Goal: Task Accomplishment & Management: Use online tool/utility

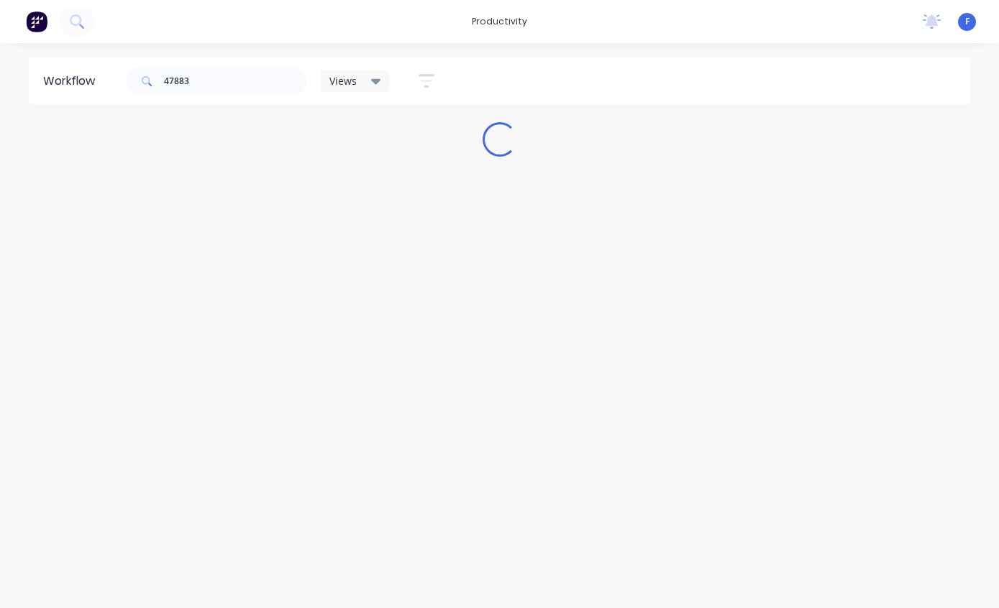
scroll to position [29, 0]
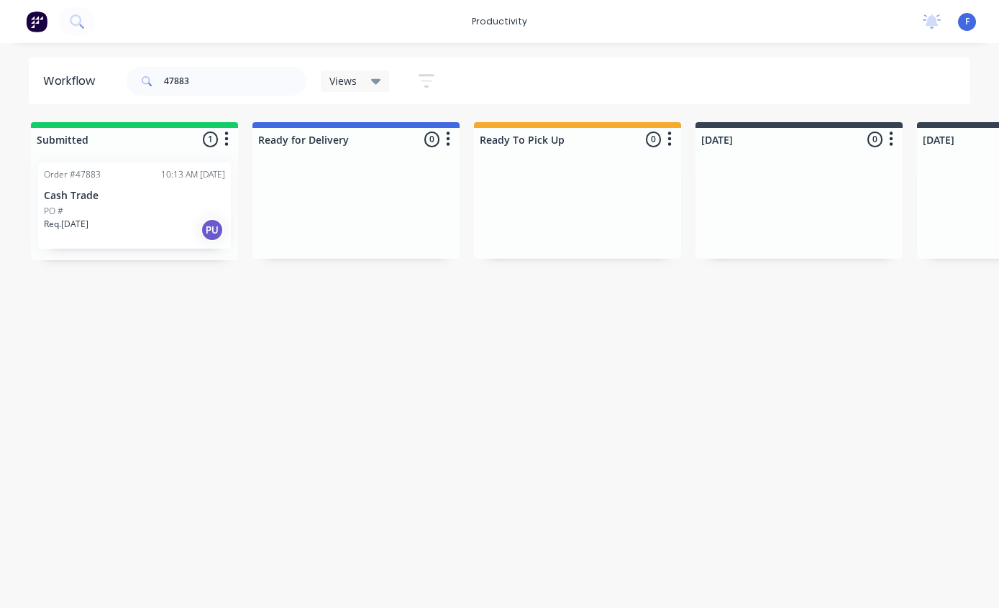
click at [98, 205] on div "PO #" at bounding box center [134, 211] width 181 height 13
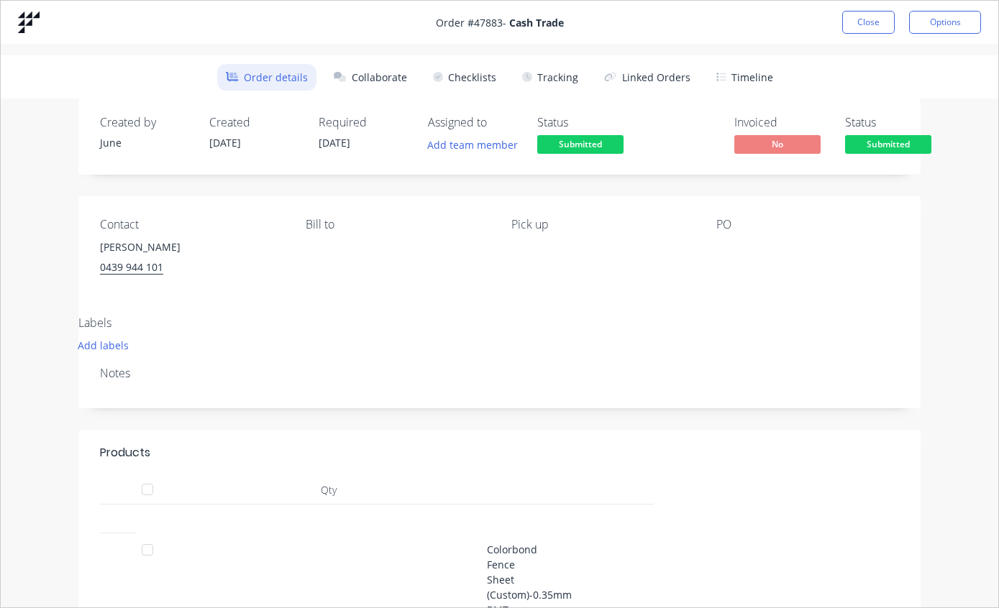
click at [560, 72] on button "Tracking" at bounding box center [549, 77] width 73 height 27
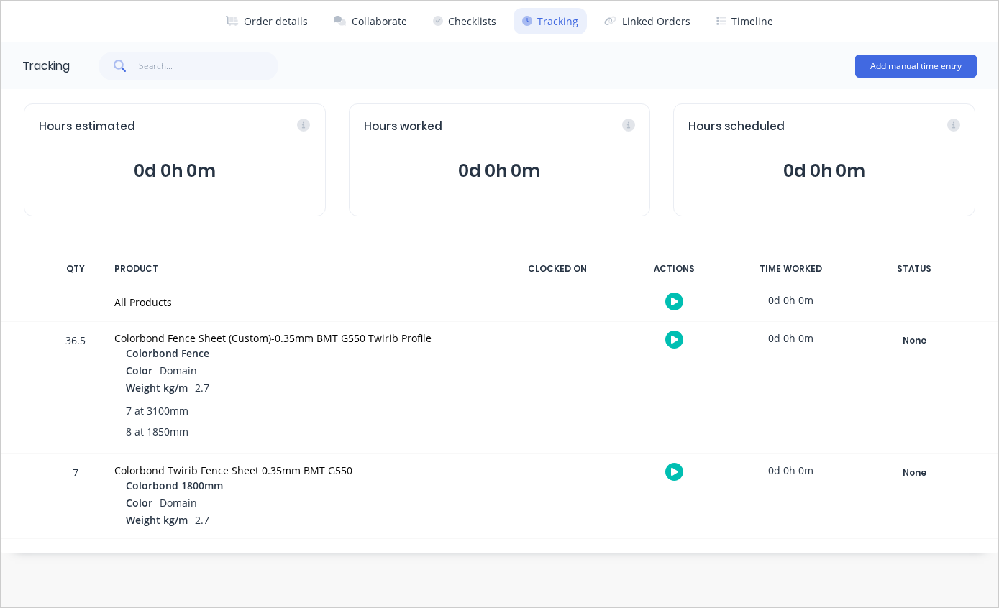
scroll to position [56, 0]
click at [917, 344] on div "None" at bounding box center [914, 340] width 104 height 19
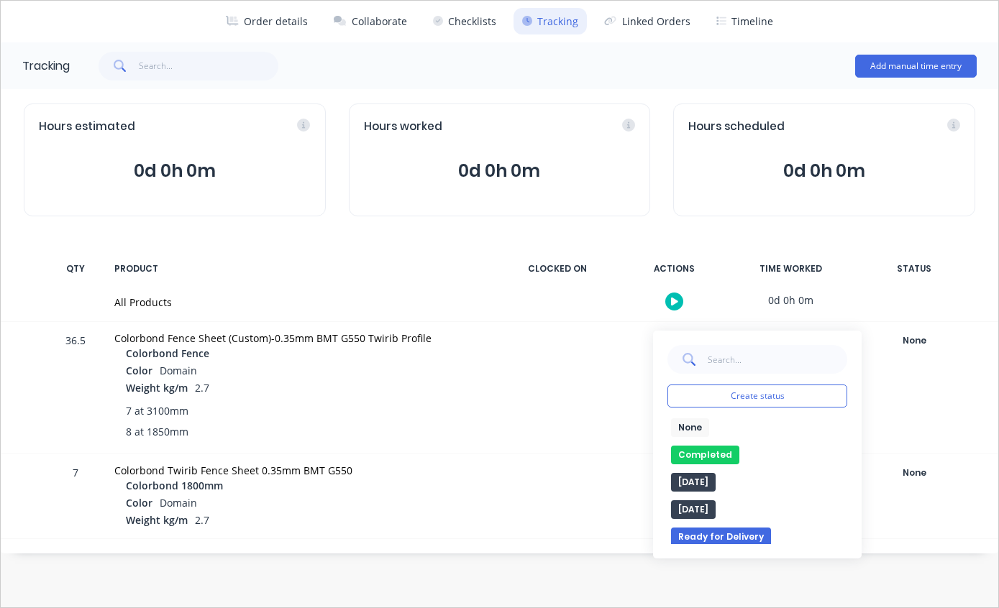
click at [708, 453] on button "Completed" at bounding box center [705, 455] width 68 height 19
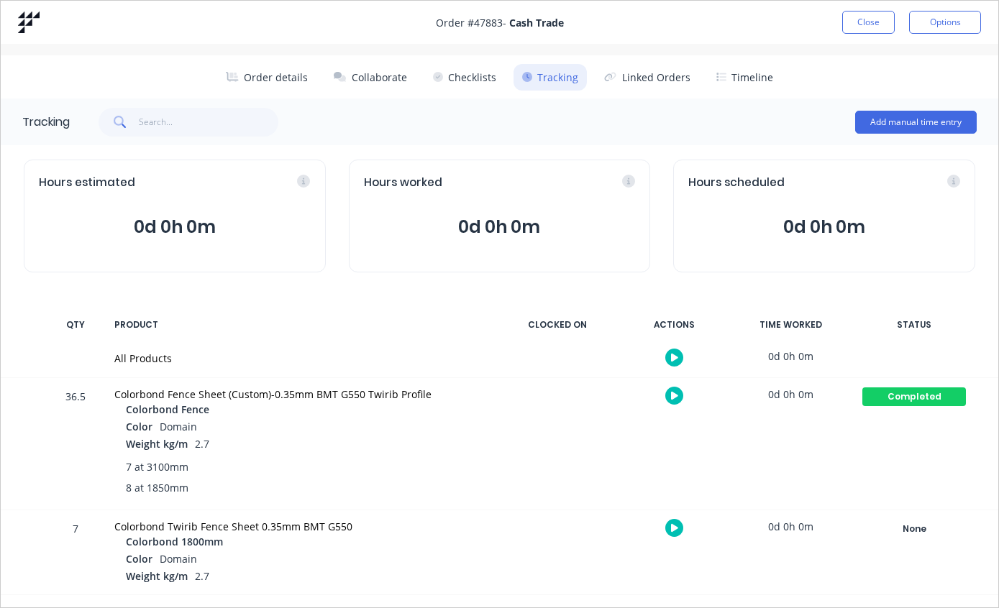
scroll to position [0, 0]
click at [870, 18] on button "Close" at bounding box center [868, 22] width 52 height 23
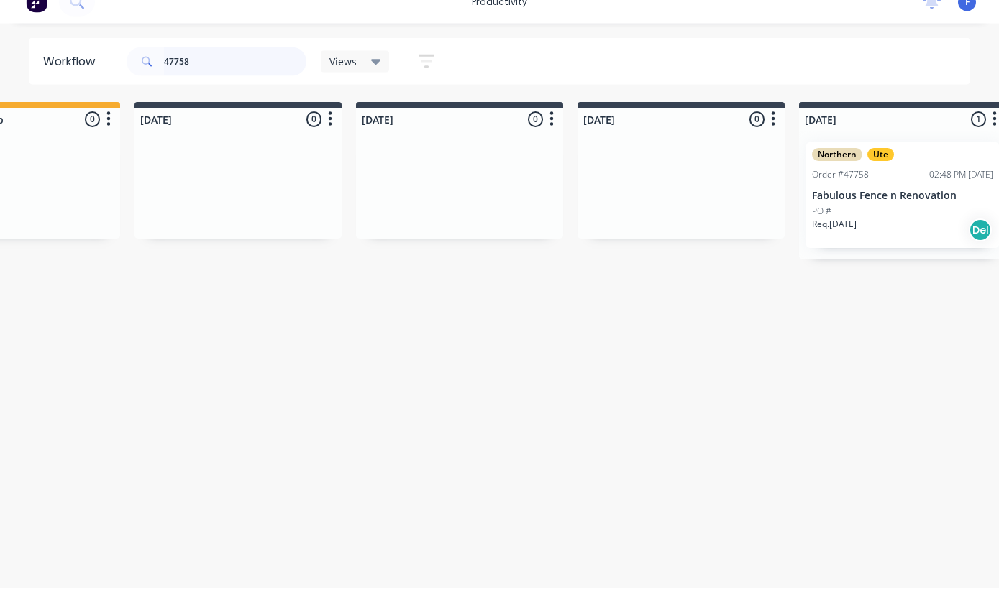
scroll to position [22, 641]
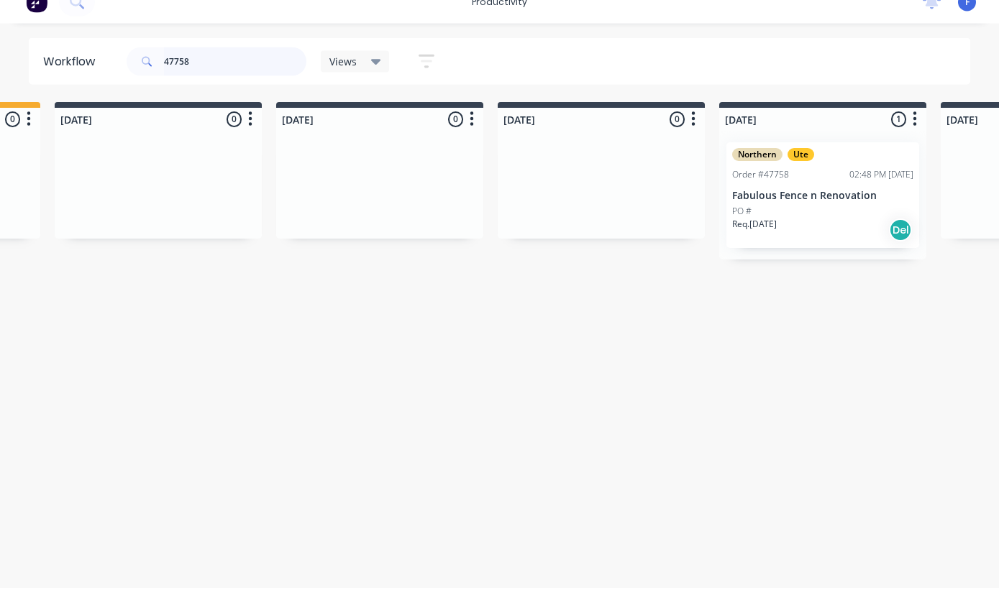
type input "47758"
click at [797, 210] on p "Fabulous Fence n Renovation" at bounding box center [822, 216] width 181 height 12
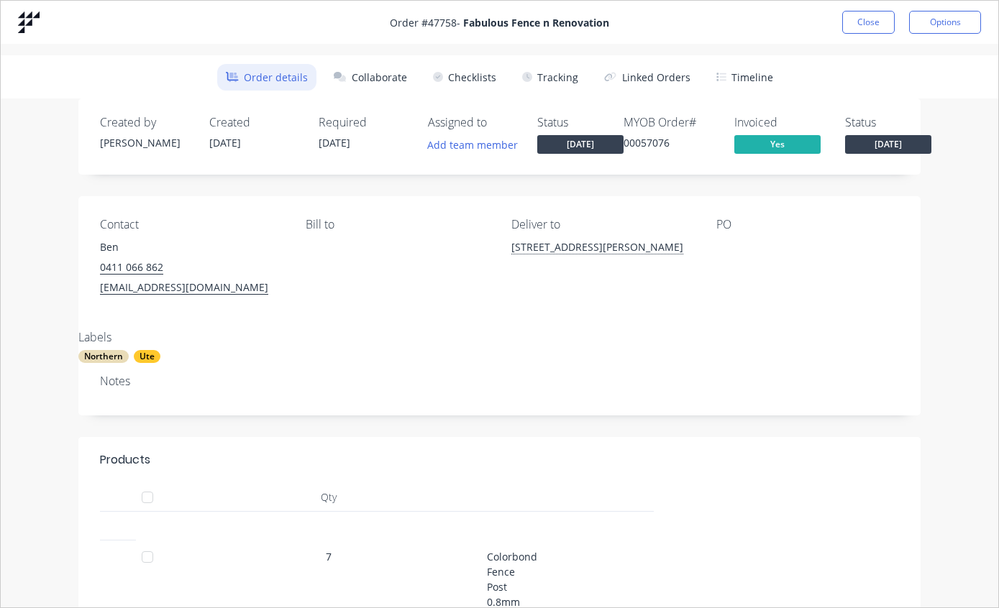
click at [556, 78] on button "Tracking" at bounding box center [549, 77] width 73 height 27
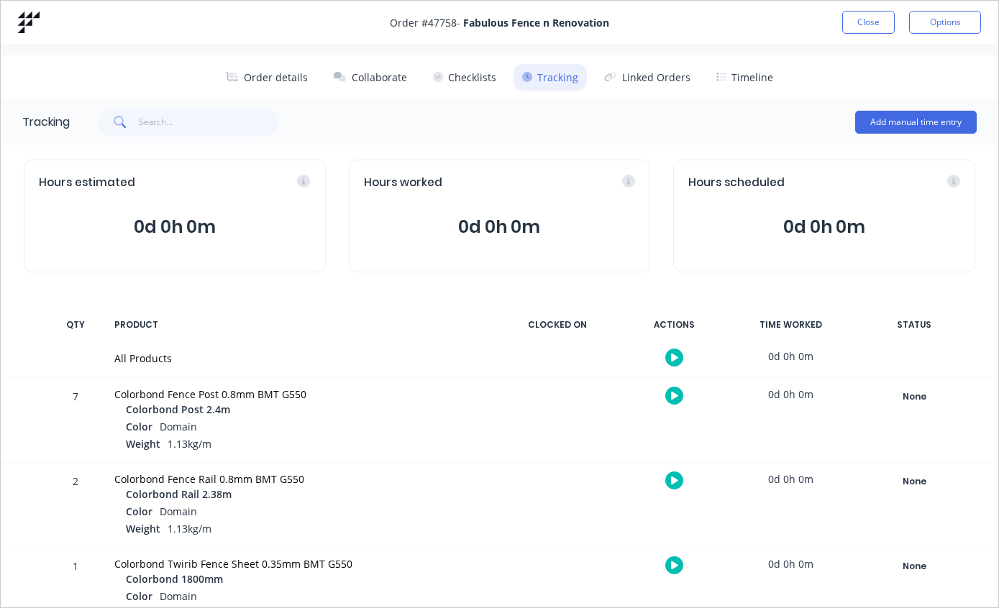
click at [270, 83] on button "Order details" at bounding box center [266, 77] width 99 height 27
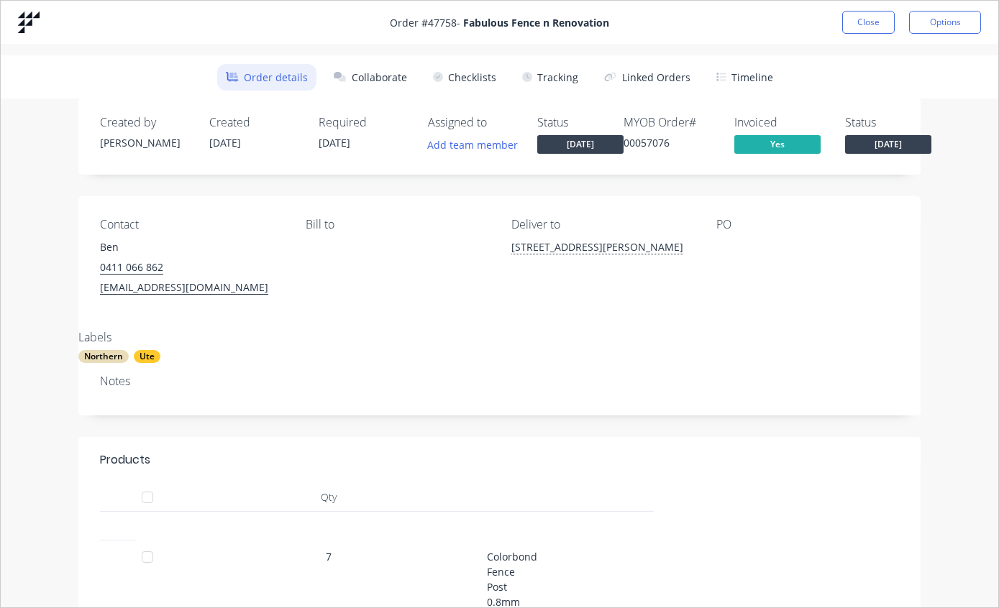
click at [546, 83] on button "Tracking" at bounding box center [549, 77] width 73 height 27
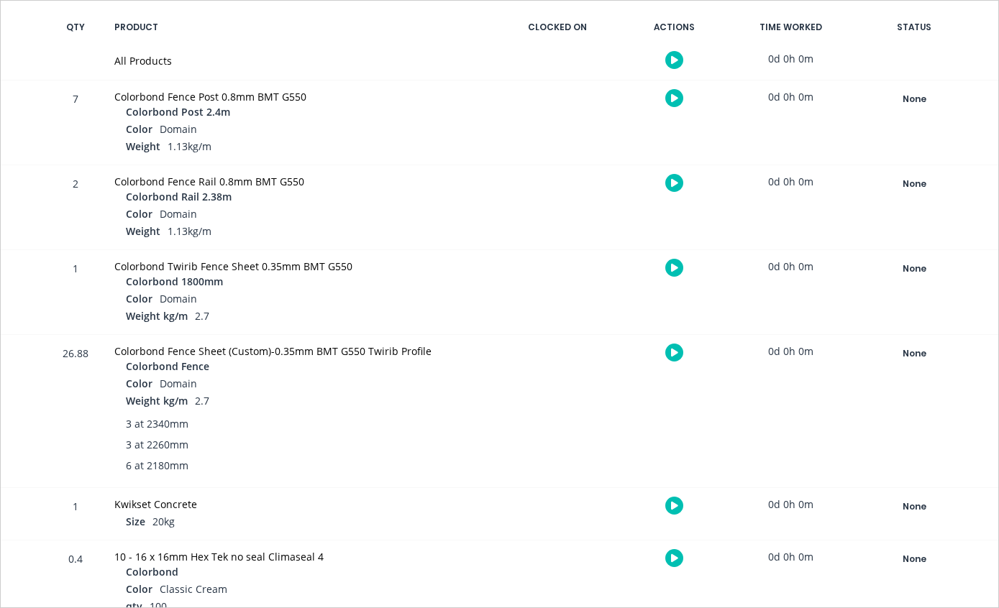
scroll to position [297, 0]
click at [905, 271] on div "None" at bounding box center [914, 269] width 104 height 19
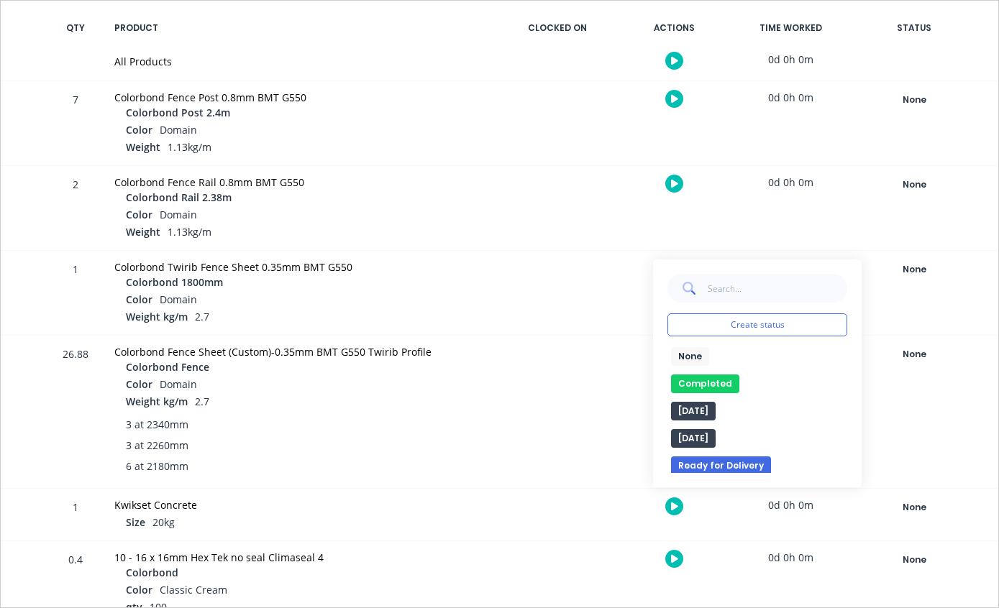
click at [699, 380] on button "Completed" at bounding box center [705, 384] width 68 height 19
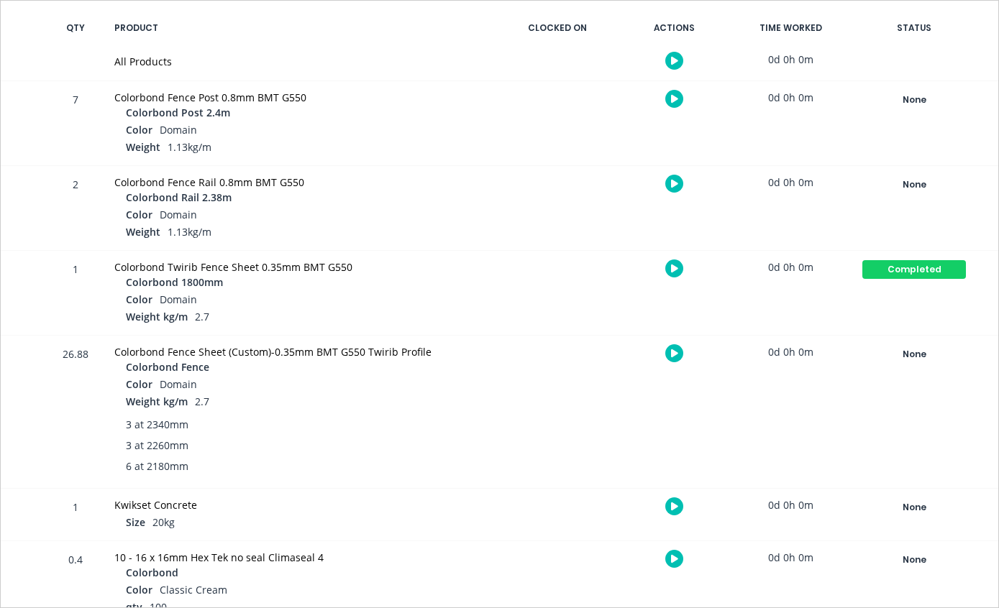
click at [914, 354] on div "None" at bounding box center [914, 354] width 104 height 19
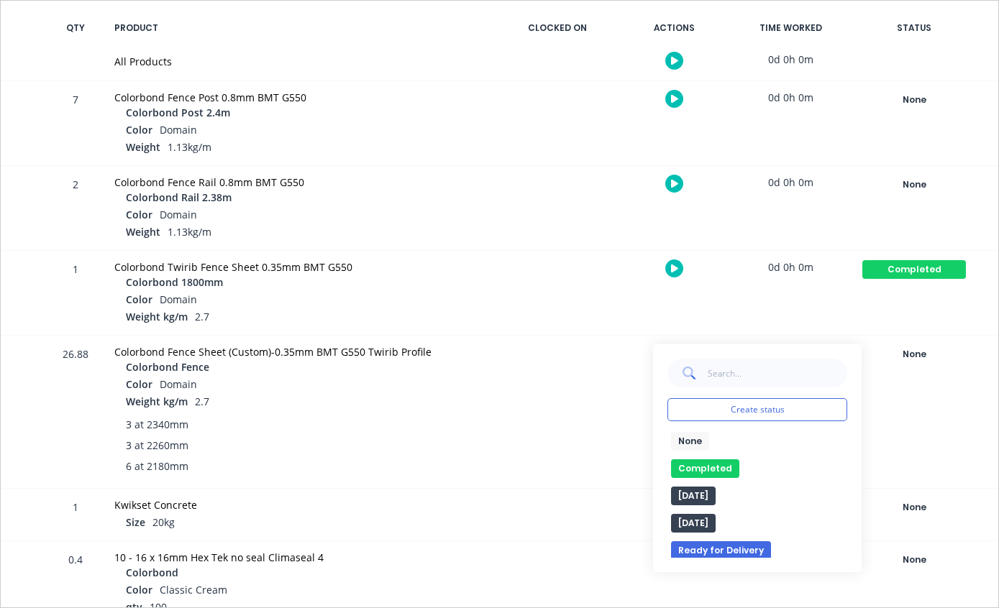
click at [708, 461] on button "Completed" at bounding box center [705, 468] width 68 height 19
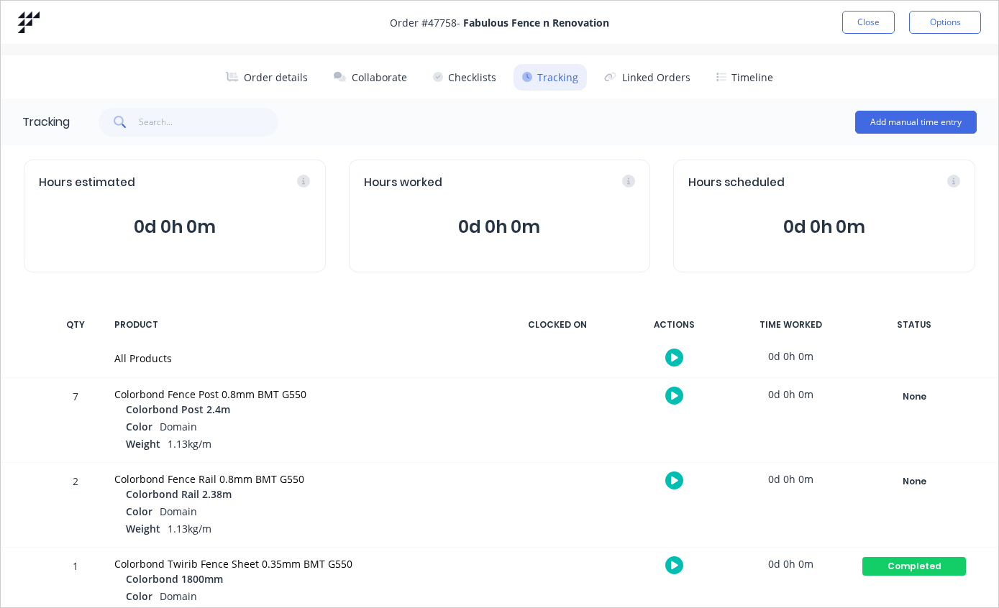
scroll to position [0, 0]
click at [869, 18] on button "Close" at bounding box center [868, 22] width 52 height 23
